Goal: Task Accomplishment & Management: Use online tool/utility

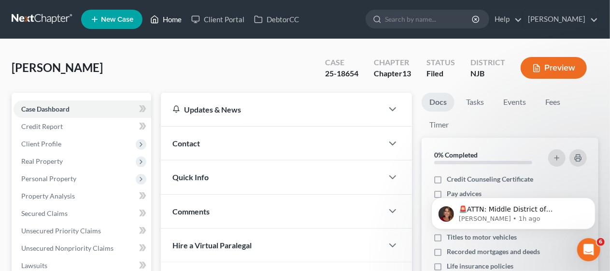
click at [168, 19] on link "Home" at bounding box center [165, 19] width 41 height 17
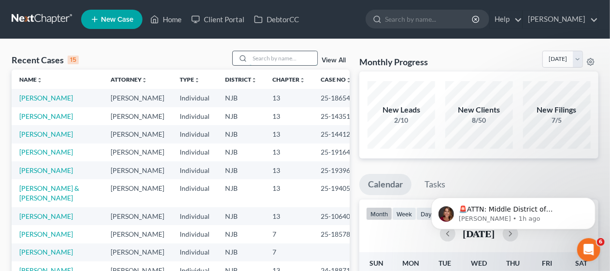
click at [258, 56] on input "search" at bounding box center [284, 58] width 68 height 14
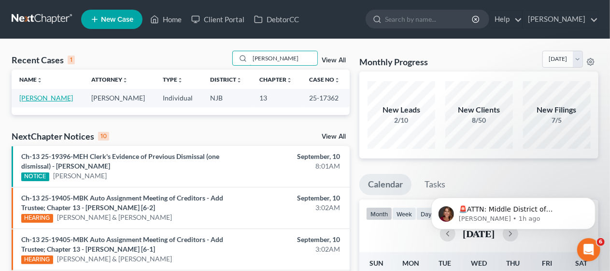
type input "[PERSON_NAME]"
click at [47, 99] on link "[PERSON_NAME]" at bounding box center [46, 98] width 54 height 8
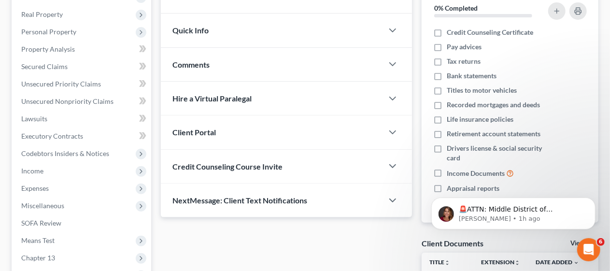
scroll to position [193, 0]
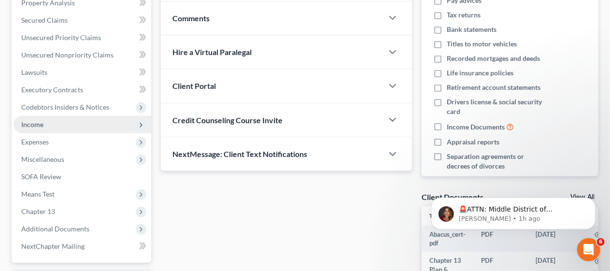
click at [115, 123] on span "Income" at bounding box center [83, 124] width 138 height 17
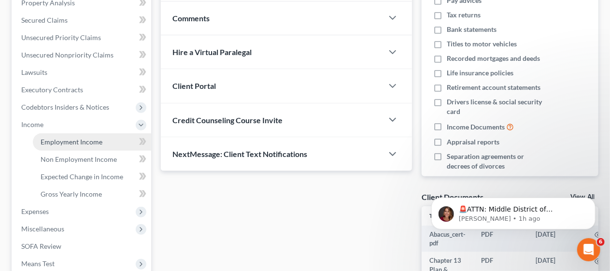
click at [105, 142] on link "Employment Income" at bounding box center [92, 141] width 118 height 17
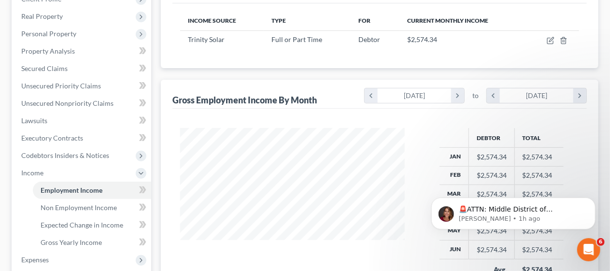
scroll to position [193, 0]
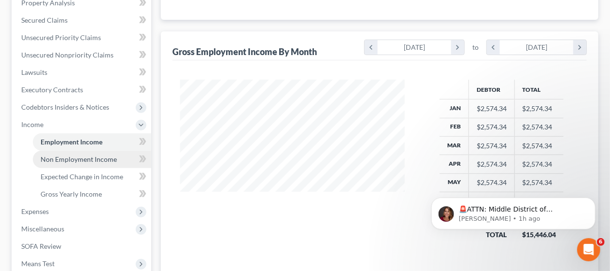
click at [118, 157] on link "Non Employment Income" at bounding box center [92, 159] width 118 height 17
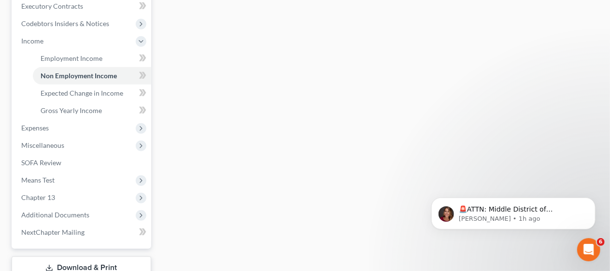
scroll to position [290, 0]
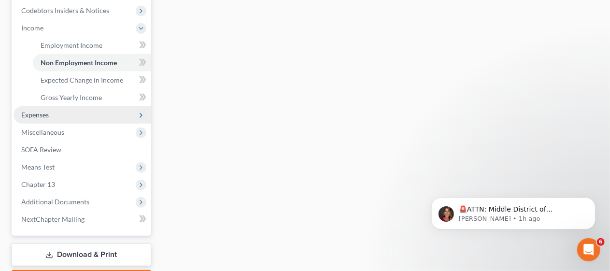
click at [98, 114] on span "Expenses" at bounding box center [83, 114] width 138 height 17
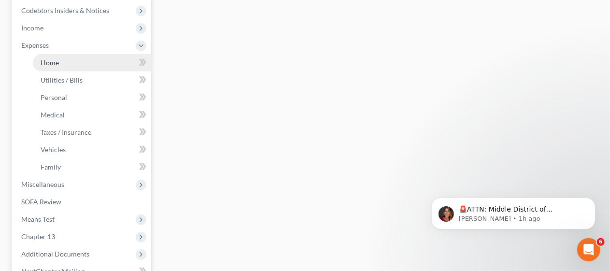
click at [100, 62] on link "Home" at bounding box center [92, 62] width 118 height 17
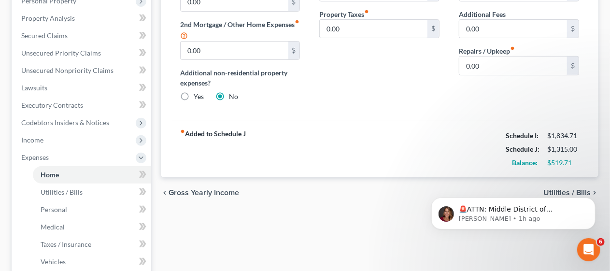
scroll to position [193, 0]
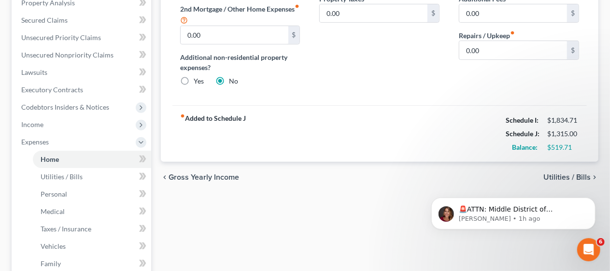
click at [185, 200] on div "Home Utilities / Bills Personal Medical Taxes / Insurance Vehicles Family Debto…" at bounding box center [379, 169] width 447 height 541
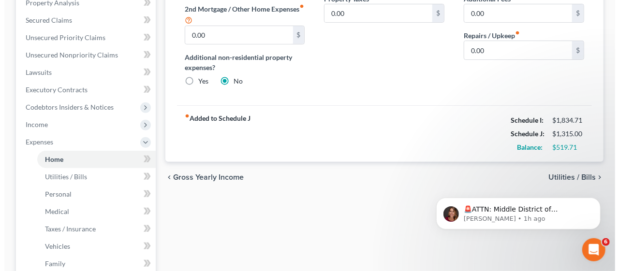
scroll to position [0, 0]
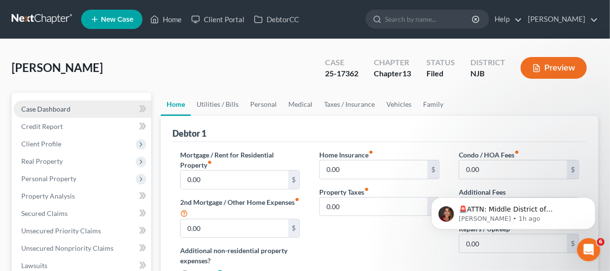
click at [79, 104] on link "Case Dashboard" at bounding box center [83, 109] width 138 height 17
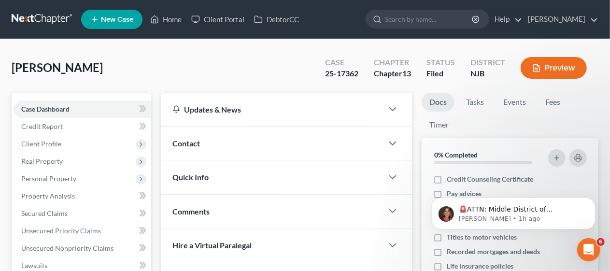
click at [559, 68] on button "Preview" at bounding box center [554, 68] width 66 height 22
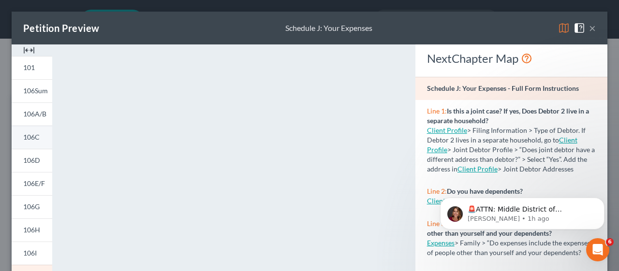
click at [34, 140] on span "106C" at bounding box center [31, 137] width 16 height 8
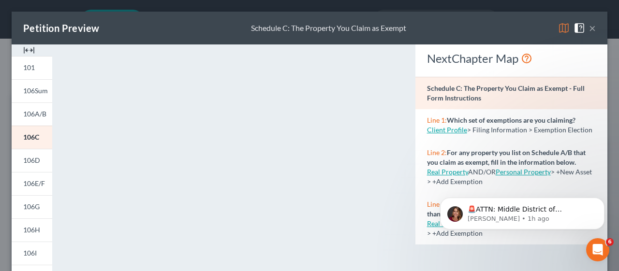
click at [589, 27] on button "×" at bounding box center [592, 28] width 7 height 12
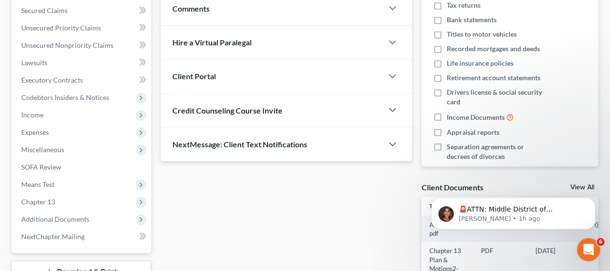
scroll to position [242, 0]
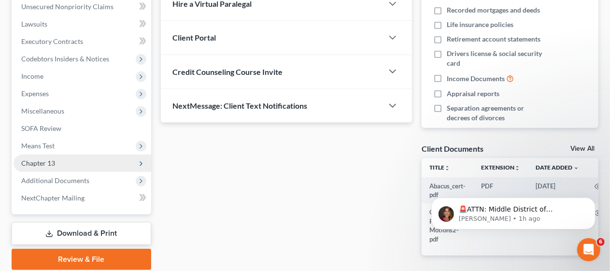
click at [112, 165] on span "Chapter 13" at bounding box center [83, 163] width 138 height 17
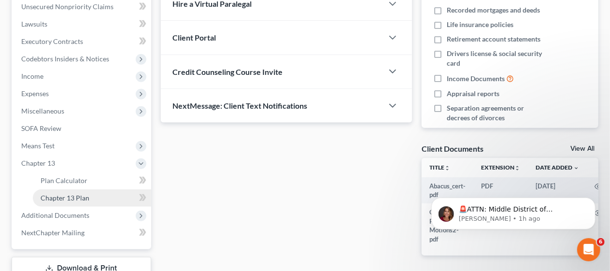
click at [106, 196] on link "Chapter 13 Plan" at bounding box center [92, 197] width 118 height 17
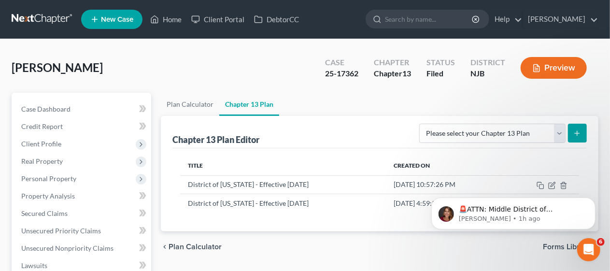
click at [370, 215] on div "Title Created On District of [US_STATE] - Effective [DATE] [DATE] 10:57:26 PM D…" at bounding box center [380, 190] width 415 height 84
click at [170, 19] on link "Home" at bounding box center [165, 19] width 41 height 17
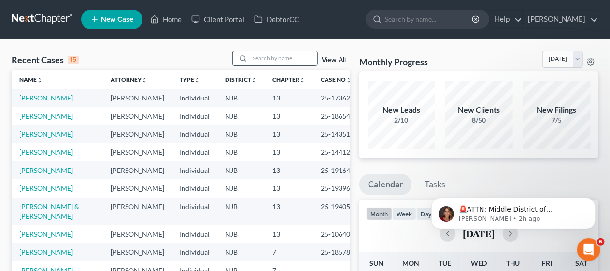
click at [255, 54] on input "search" at bounding box center [284, 58] width 68 height 14
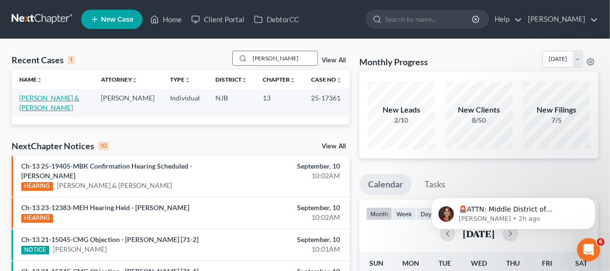
type input "[PERSON_NAME]"
click at [48, 96] on link "[PERSON_NAME] & [PERSON_NAME]" at bounding box center [49, 103] width 60 height 18
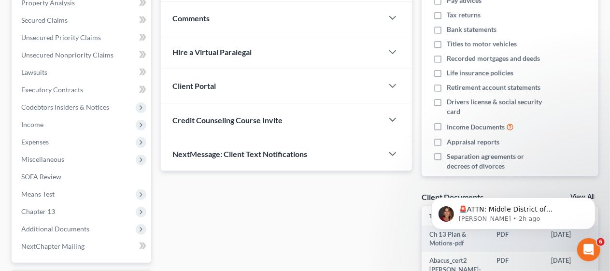
scroll to position [242, 0]
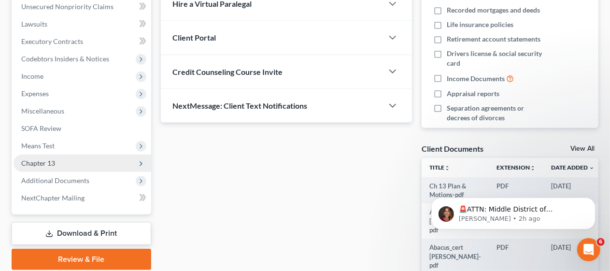
click at [104, 162] on span "Chapter 13" at bounding box center [83, 163] width 138 height 17
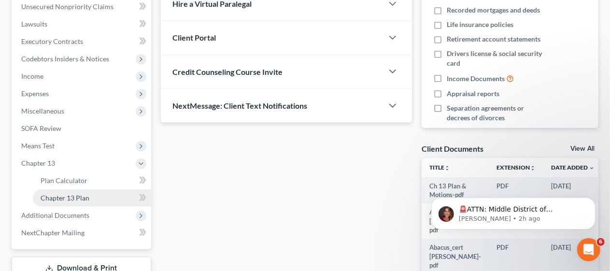
click at [111, 193] on link "Chapter 13 Plan" at bounding box center [92, 197] width 118 height 17
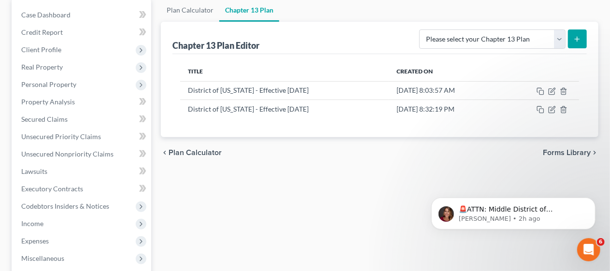
scroll to position [97, 0]
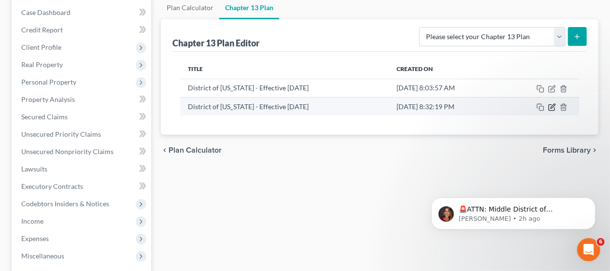
click at [554, 105] on icon "button" at bounding box center [553, 106] width 4 height 4
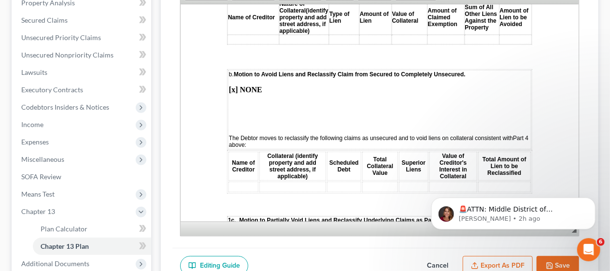
scroll to position [2175, 0]
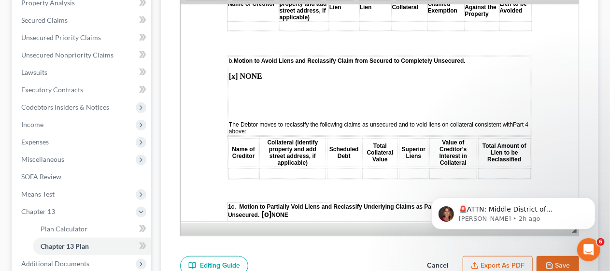
click at [168, 116] on div "Chapter 13 Plan Name District of [US_STATE] - Effective [DATE] Rich Text Editor…" at bounding box center [380, 103] width 438 height 361
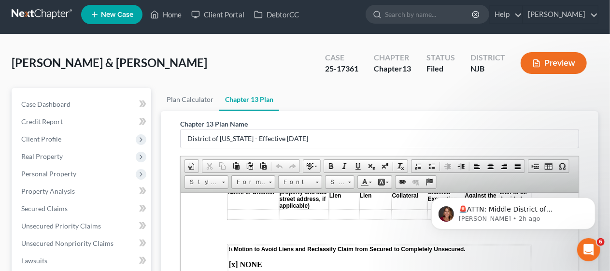
scroll to position [0, 0]
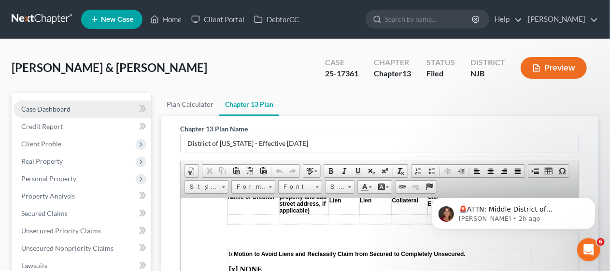
click at [67, 105] on span "Case Dashboard" at bounding box center [45, 109] width 49 height 8
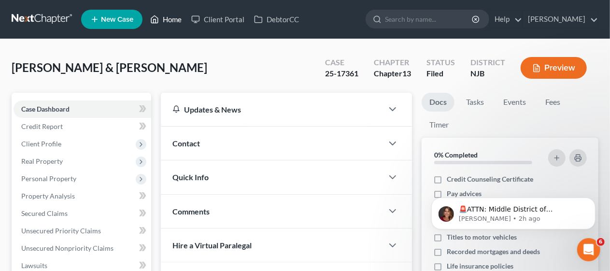
click at [174, 16] on link "Home" at bounding box center [165, 19] width 41 height 17
